Goal: Information Seeking & Learning: Learn about a topic

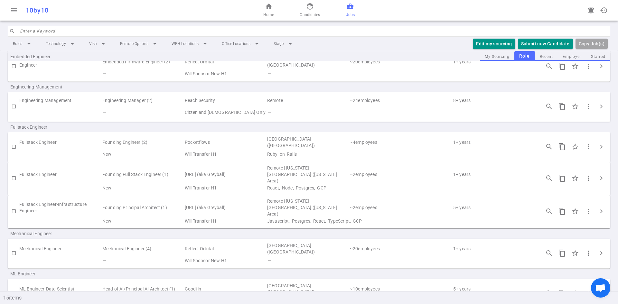
scroll to position [123, 0]
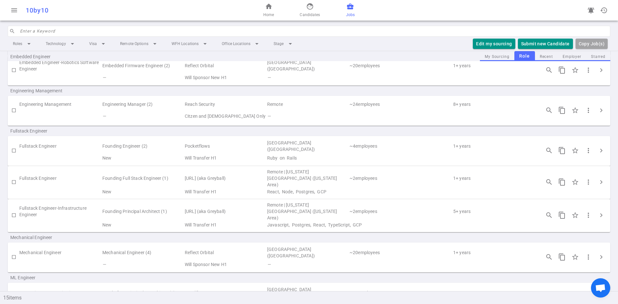
click at [204, 108] on td "Reach Security" at bounding box center [225, 105] width 82 height 12
click at [598, 111] on span "chevron_right" at bounding box center [602, 111] width 8 height 8
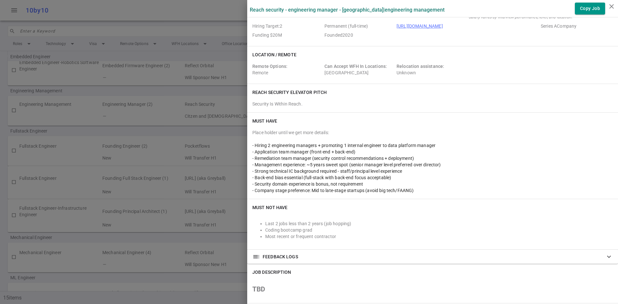
scroll to position [0, 0]
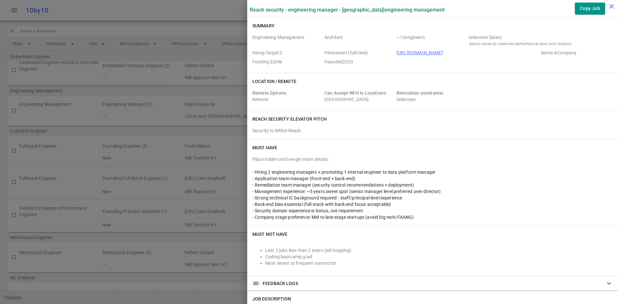
click at [611, 5] on icon "close" at bounding box center [612, 7] width 8 height 8
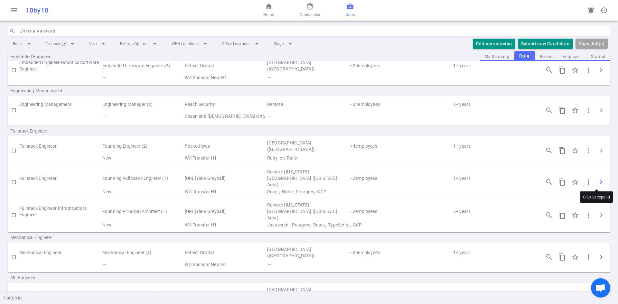
click at [598, 185] on button "chevron_right" at bounding box center [601, 182] width 13 height 13
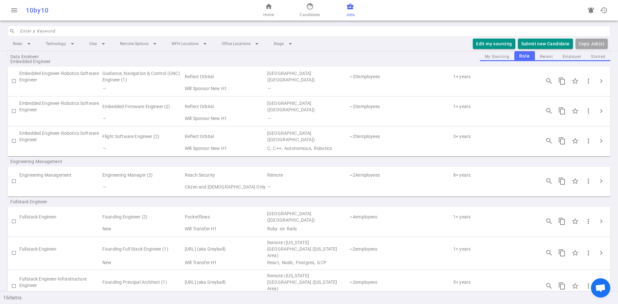
scroll to position [97, 0]
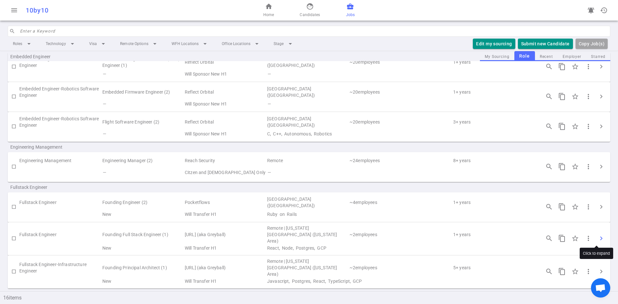
click at [598, 236] on span "chevron_right" at bounding box center [602, 239] width 8 height 8
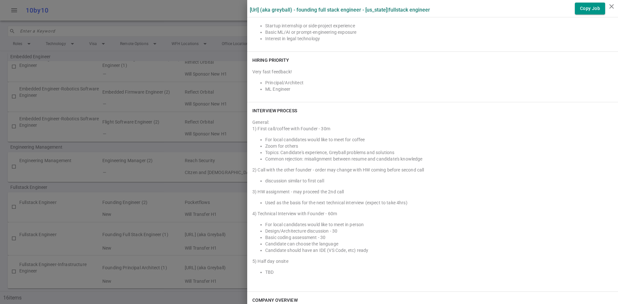
scroll to position [773, 0]
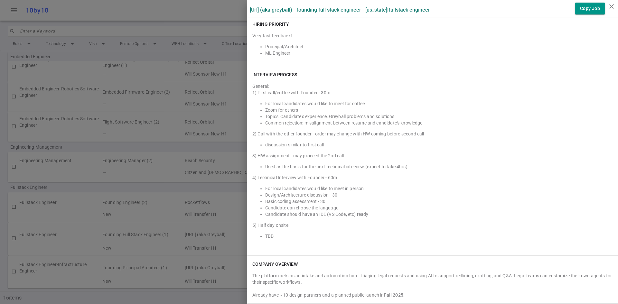
click at [372, 138] on div "1) First call/coffee with Founder - 30m For local candidates would like to meet…" at bounding box center [432, 165] width 361 height 150
click at [307, 222] on div "5) Half day onsite" at bounding box center [432, 225] width 361 height 6
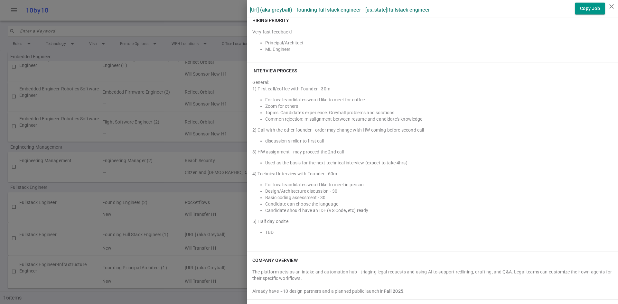
scroll to position [788, 0]
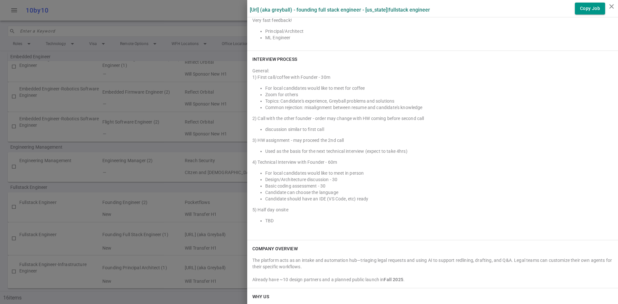
click at [331, 218] on li "TBD" at bounding box center [439, 221] width 348 height 6
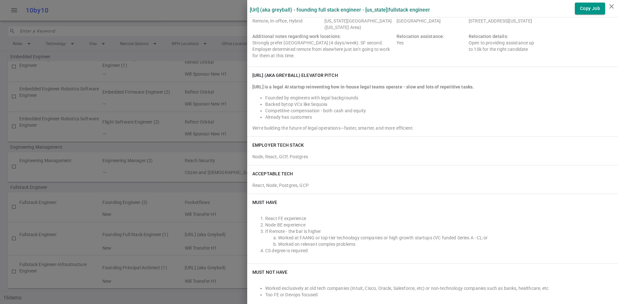
scroll to position [0, 0]
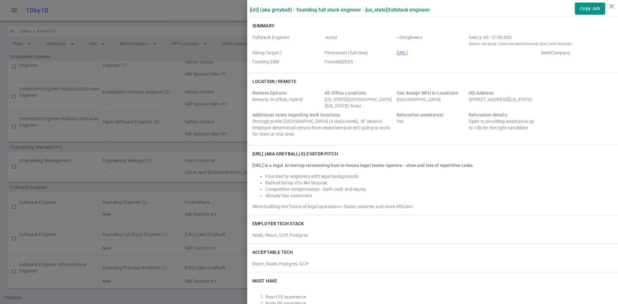
click at [495, 56] on div "Fullstack Engineer Junior ~ 2 engineers Salary: $0 - $150,000 Salary varies by …" at bounding box center [432, 50] width 361 height 33
click at [518, 39] on div "Salary: $0 - $150,000" at bounding box center [540, 37] width 142 height 6
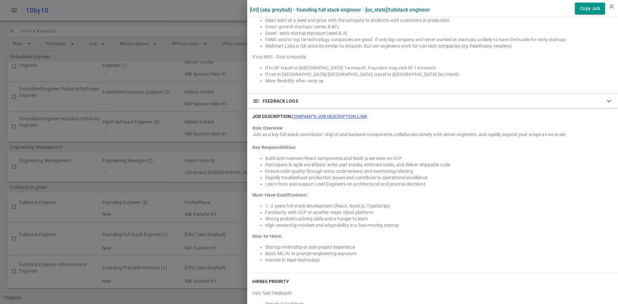
scroll to position [580, 0]
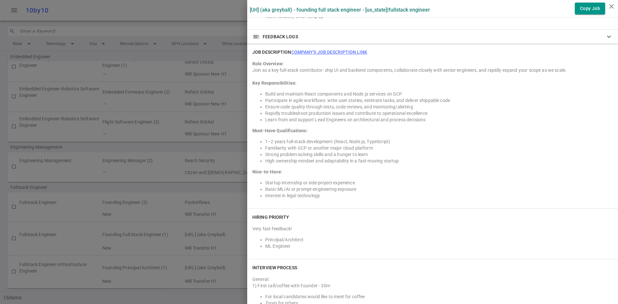
click at [336, 127] on div "Must-Have Qualifications:" at bounding box center [432, 130] width 361 height 6
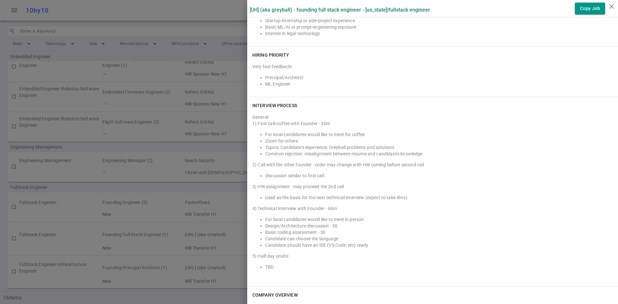
scroll to position [788, 0]
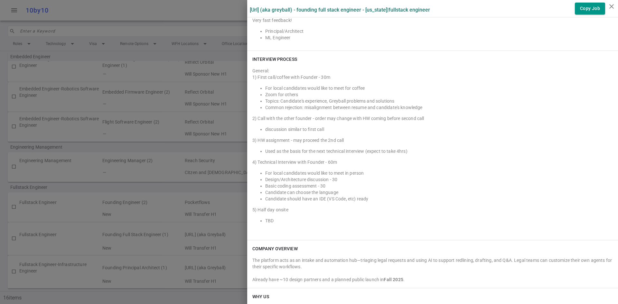
click at [352, 189] on li "Candidate can choose the language" at bounding box center [439, 192] width 348 height 6
click at [349, 202] on div "1) First call/coffee with Founder - 30m For local candidates would like to meet…" at bounding box center [432, 149] width 361 height 150
click at [342, 189] on li "Candidate can choose the language" at bounding box center [439, 192] width 348 height 6
click at [342, 196] on li "Candidate should have an IDE (VS Code, etc) ready" at bounding box center [439, 199] width 348 height 6
click at [252, 173] on ul "For local candidates would like to meet in person Design/Architecture discussio…" at bounding box center [432, 186] width 361 height 32
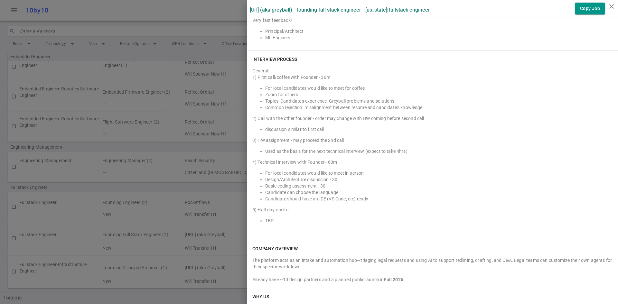
click at [329, 183] on li "Basic coding assessment - 30" at bounding box center [439, 186] width 348 height 6
click at [350, 189] on li "Candidate can choose the language" at bounding box center [439, 192] width 348 height 6
click at [333, 207] on div "5) Half day onsite" at bounding box center [432, 210] width 361 height 6
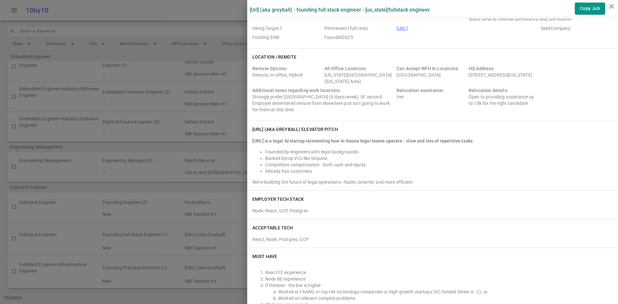
scroll to position [0, 0]
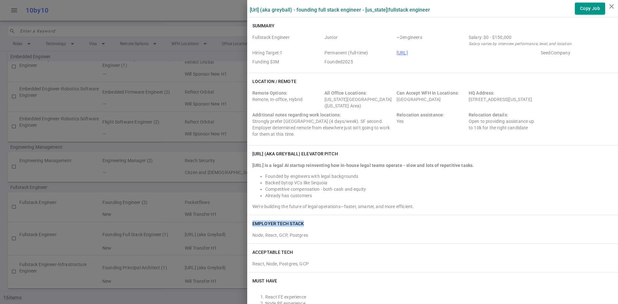
click at [388, 186] on li "Competitive compensation - both cash and equity" at bounding box center [439, 189] width 348 height 6
click at [382, 193] on li "Already has customers" at bounding box center [439, 196] width 348 height 6
click at [390, 193] on li "Already has customers" at bounding box center [439, 196] width 348 height 6
click at [371, 186] on li "Competitive compensation - both cash and equity" at bounding box center [439, 189] width 348 height 6
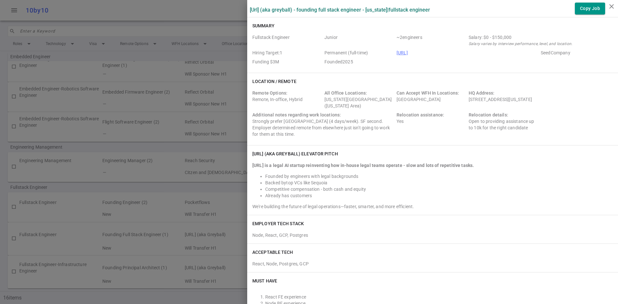
click at [401, 151] on div "[URL] (aka Greyball) elevator pitch" at bounding box center [432, 154] width 361 height 6
click at [611, 7] on icon "close" at bounding box center [612, 7] width 8 height 8
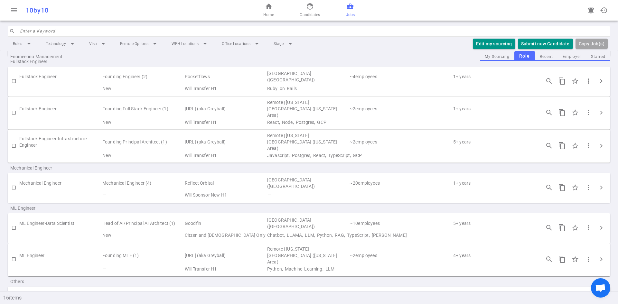
scroll to position [185, 0]
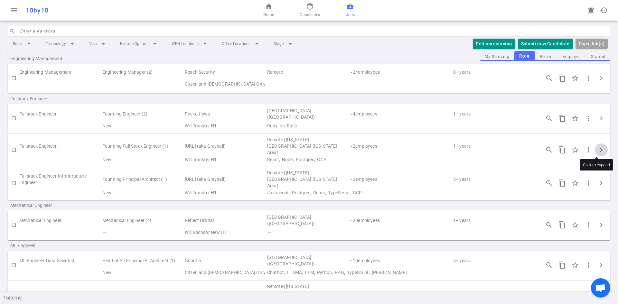
click at [598, 148] on span "chevron_right" at bounding box center [602, 150] width 8 height 8
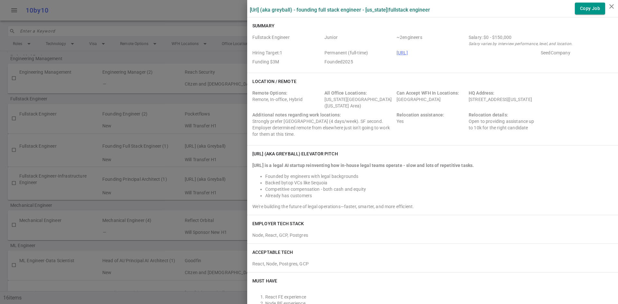
click at [483, 12] on div "Sandstone.ai (aka Greyball) - Founding Full Stack Engineer - New York | Fullsta…" at bounding box center [432, 9] width 371 height 12
click at [610, 6] on icon "close" at bounding box center [612, 7] width 8 height 8
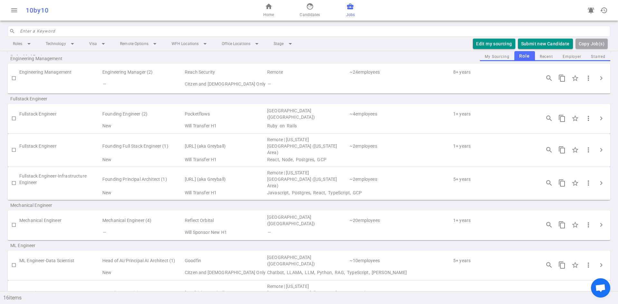
scroll to position [153, 0]
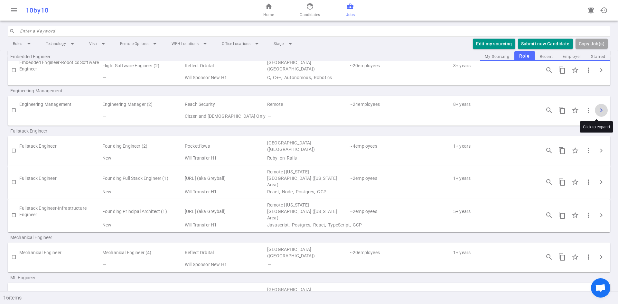
click at [598, 111] on span "chevron_right" at bounding box center [602, 111] width 8 height 8
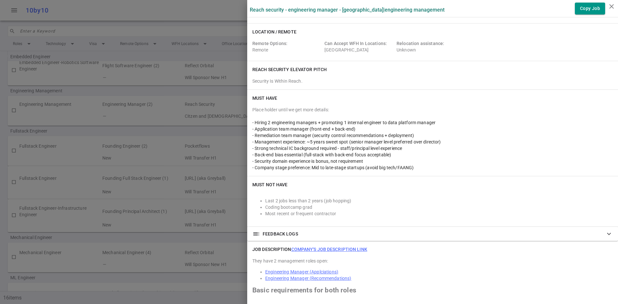
scroll to position [97, 0]
